Goal: Navigation & Orientation: Find specific page/section

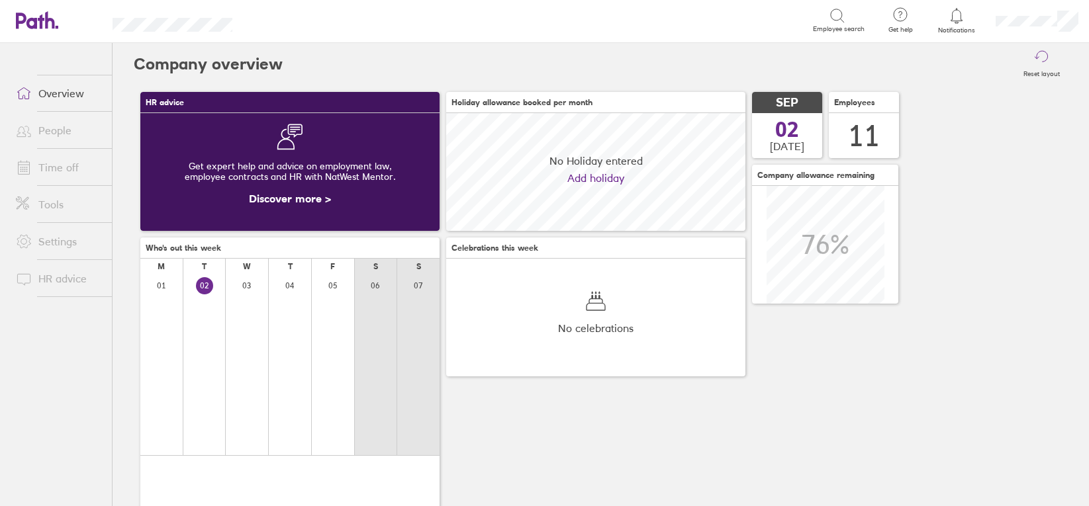
scroll to position [118, 299]
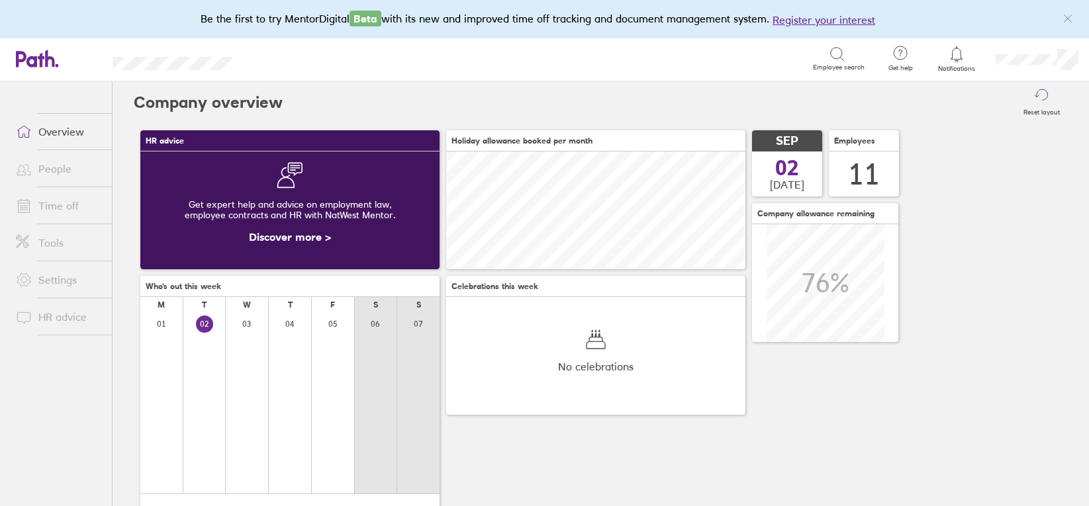
click at [1067, 19] on icon "link" at bounding box center [1066, 18] width 7 height 7
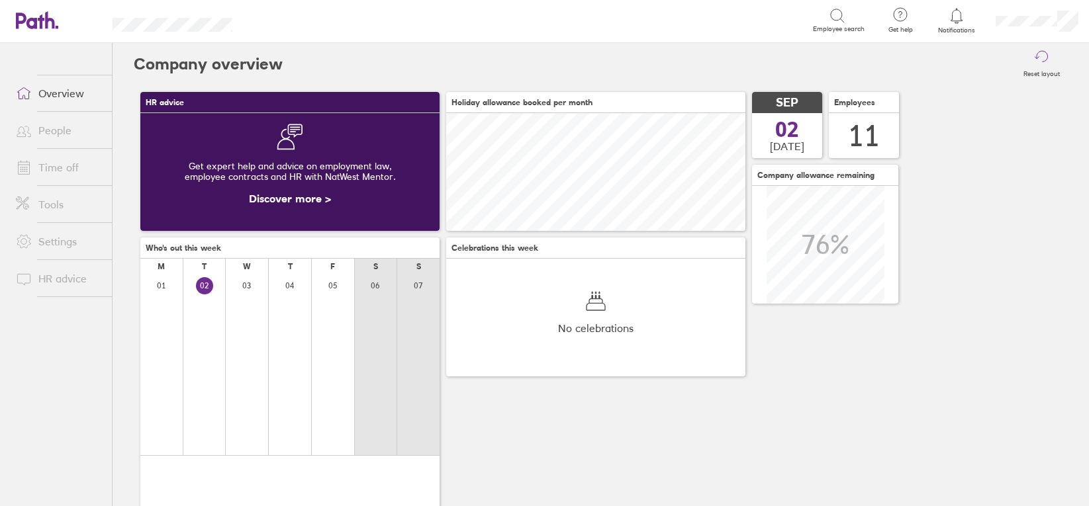
click at [998, 310] on div "HR advice Get expert help and advice on employment law, employee contracts and …" at bounding box center [601, 343] width 934 height 516
click at [50, 131] on link "People" at bounding box center [58, 130] width 107 height 26
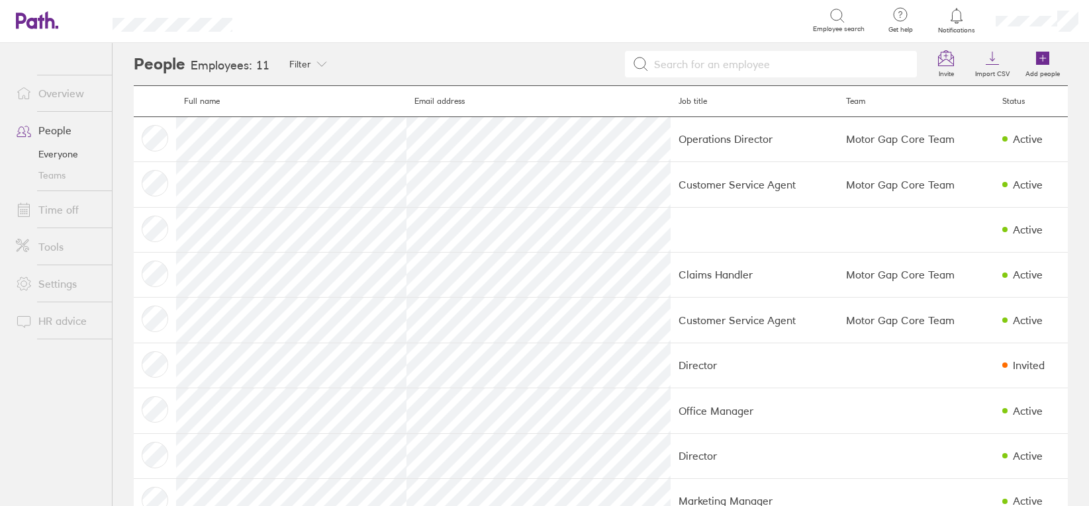
click at [54, 176] on link "Teams" at bounding box center [58, 175] width 107 height 21
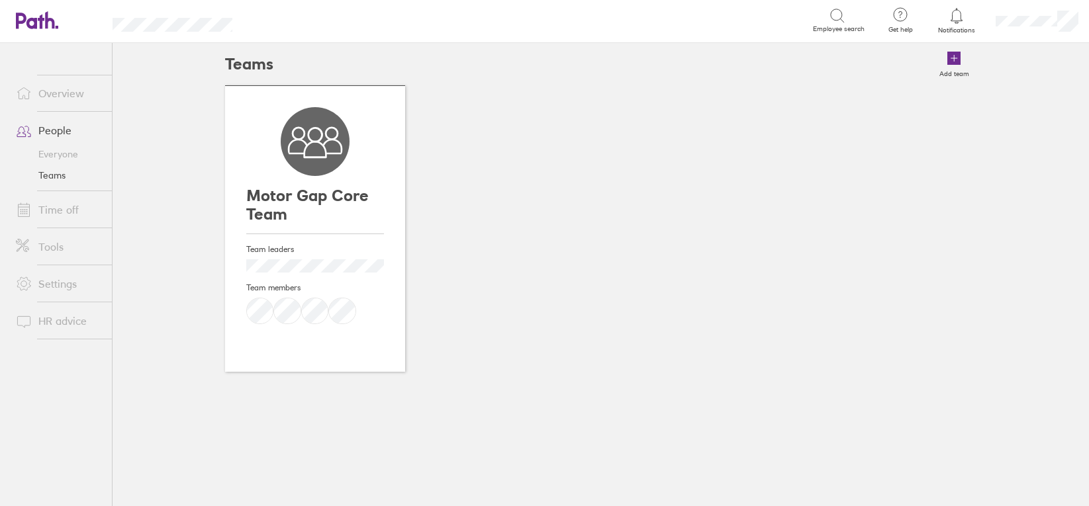
click at [469, 263] on div "Motor Gap Core Team Team leaders Team members" at bounding box center [601, 239] width 752 height 308
click at [57, 149] on link "Everyone" at bounding box center [58, 154] width 107 height 21
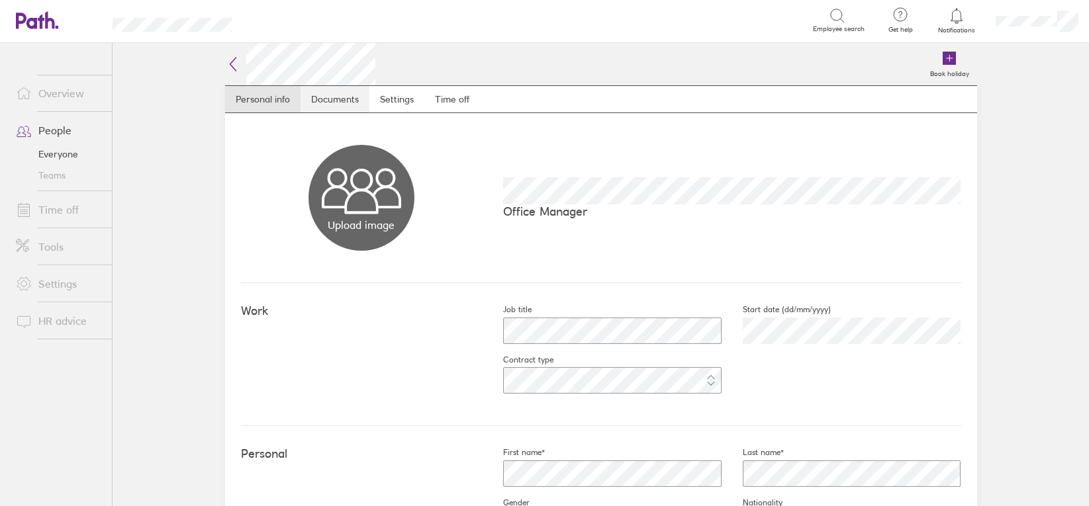
click at [330, 103] on link "Documents" at bounding box center [334, 99] width 69 height 26
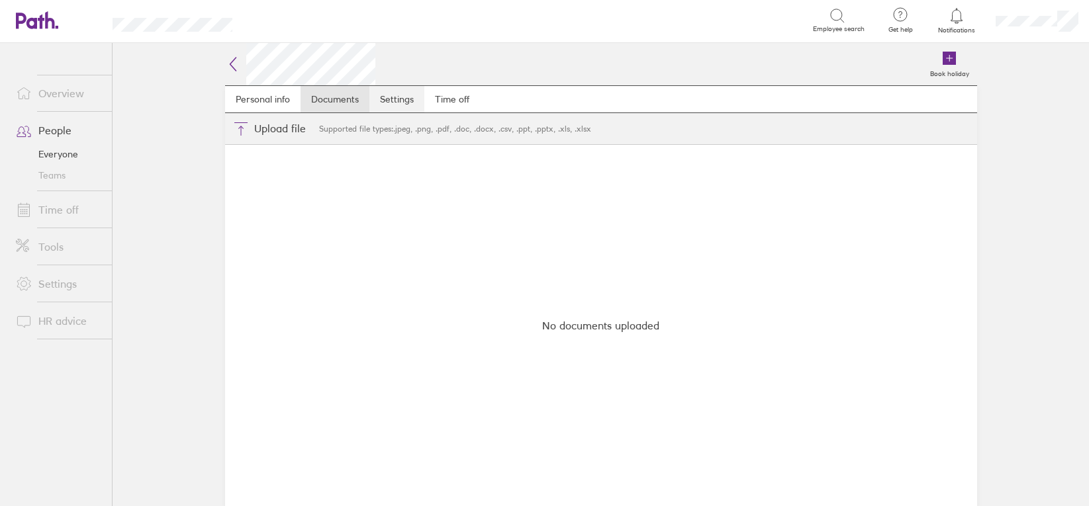
click at [381, 99] on link "Settings" at bounding box center [396, 99] width 55 height 26
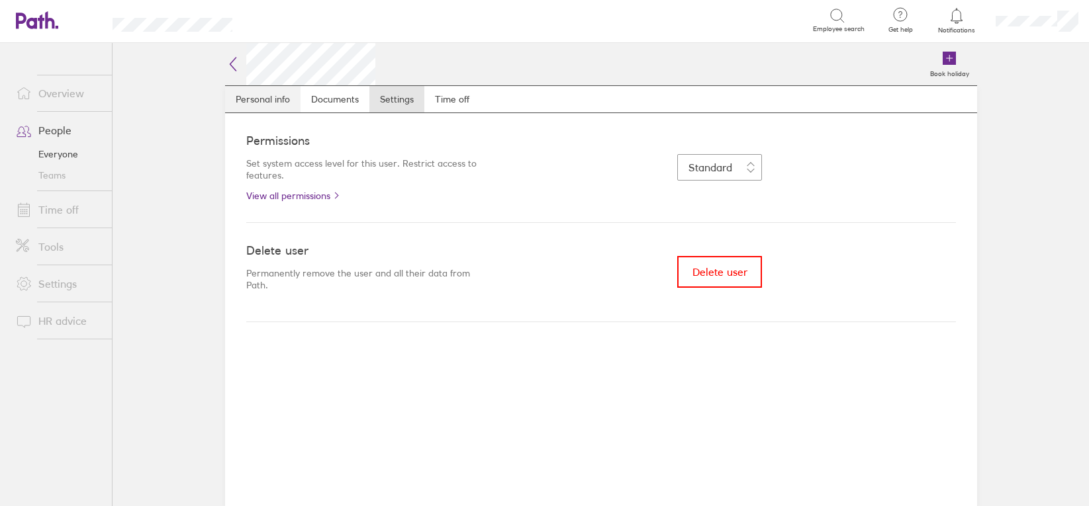
click at [251, 95] on link "Personal info" at bounding box center [262, 99] width 75 height 26
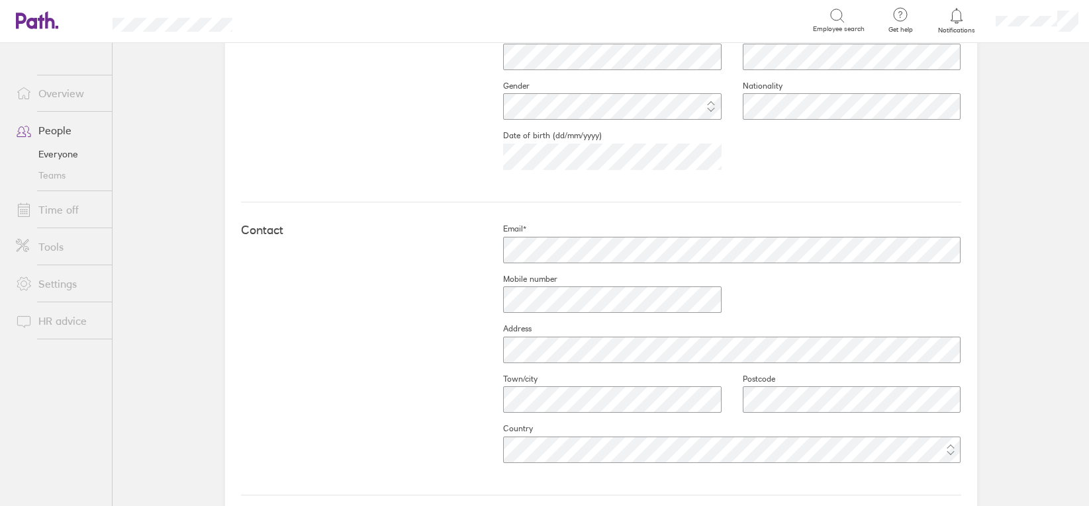
scroll to position [506, 0]
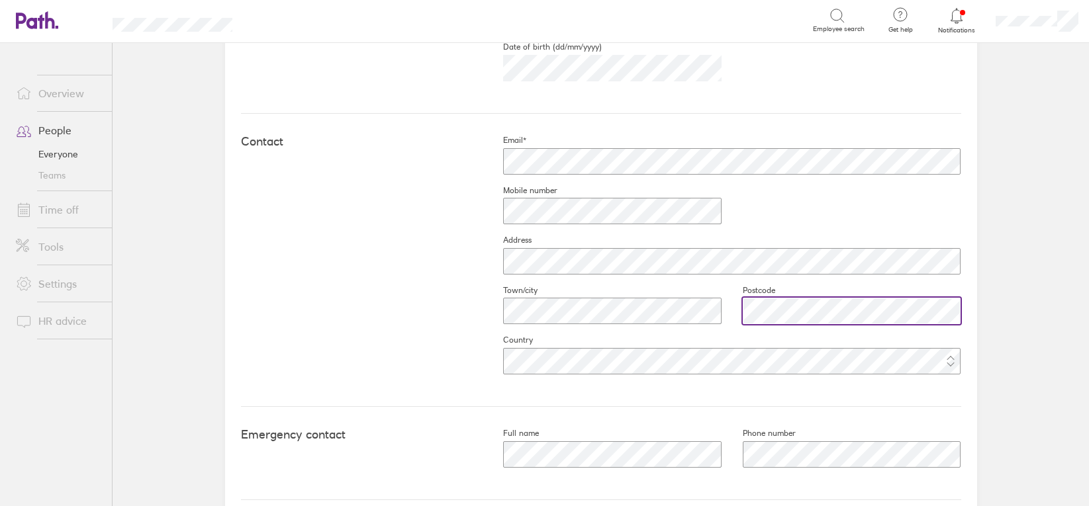
click at [721, 310] on div at bounding box center [841, 311] width 240 height 32
click at [57, 155] on link "Everyone" at bounding box center [58, 154] width 107 height 21
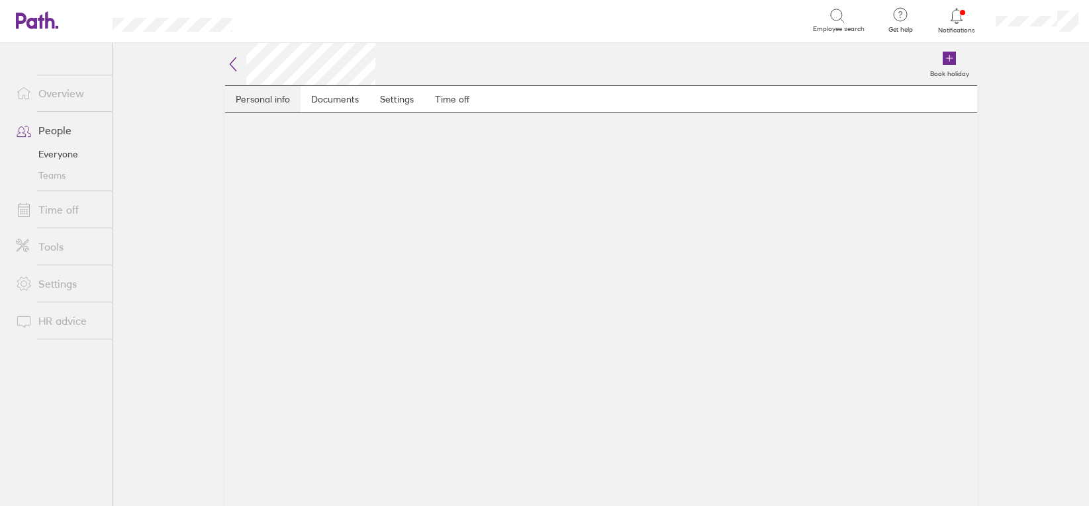
click at [274, 103] on link "Personal info" at bounding box center [262, 99] width 75 height 26
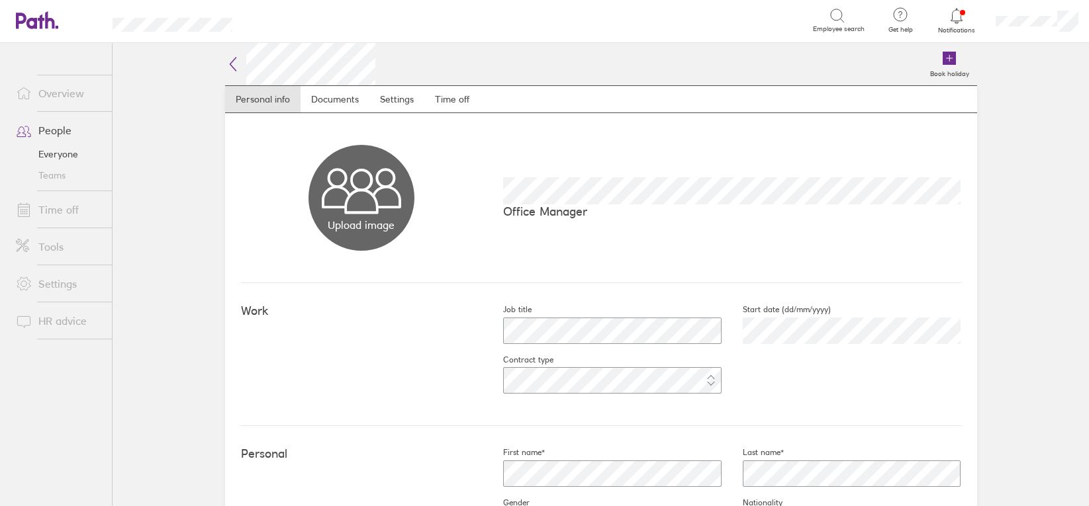
click at [226, 67] on icon at bounding box center [233, 64] width 16 height 16
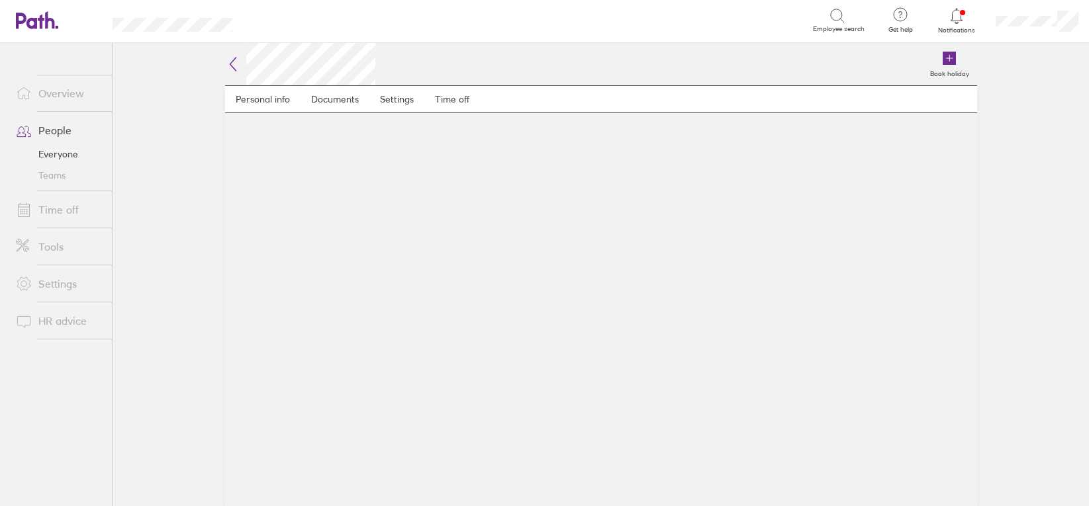
click at [236, 69] on icon at bounding box center [233, 64] width 16 height 16
